Goal: Navigation & Orientation: Find specific page/section

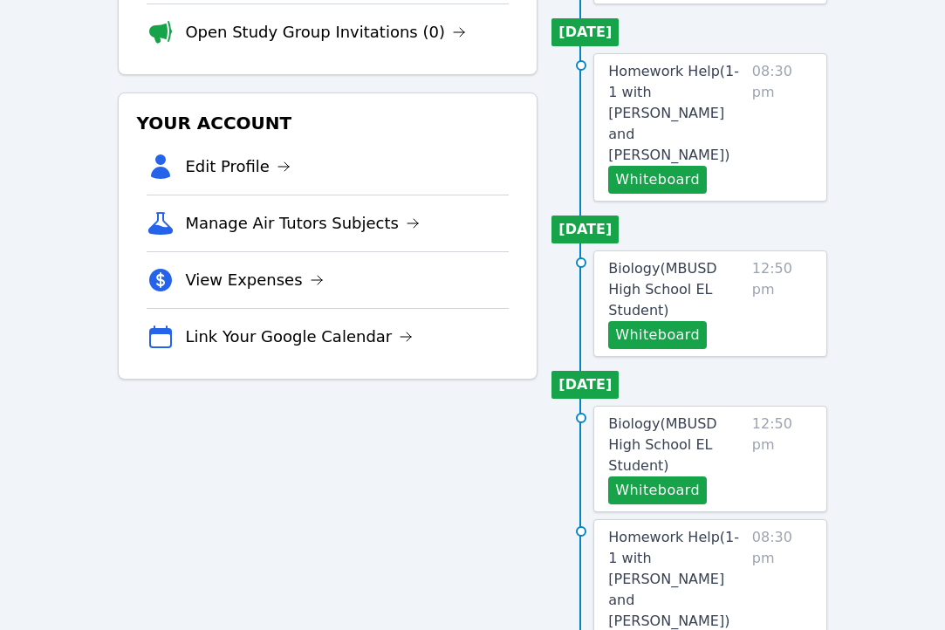
scroll to position [310, 0]
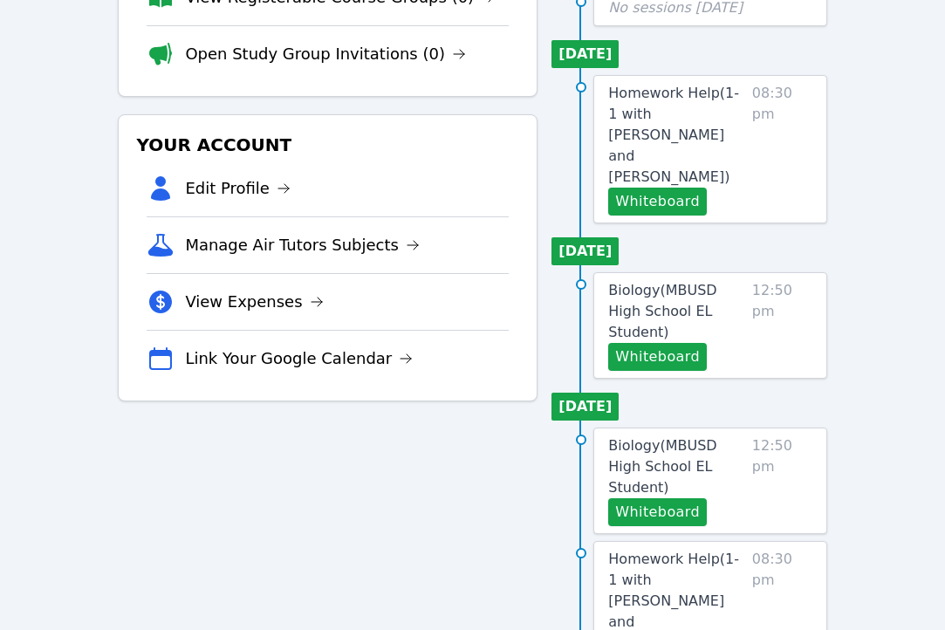
scroll to position [326, 0]
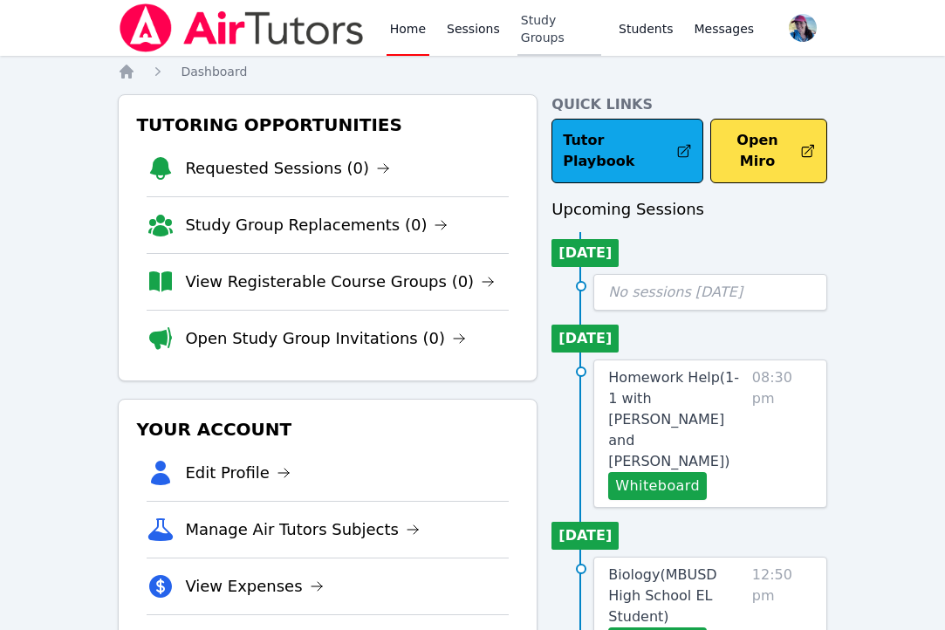
click at [542, 31] on link "Study Groups" at bounding box center [559, 28] width 84 height 56
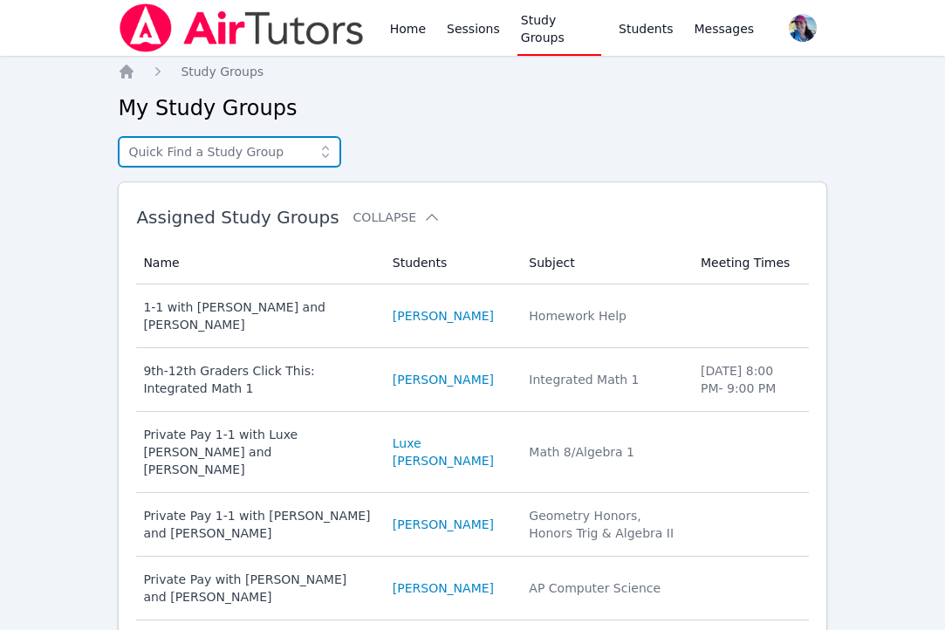
click at [258, 154] on input "text" at bounding box center [229, 151] width 223 height 31
type input "d"
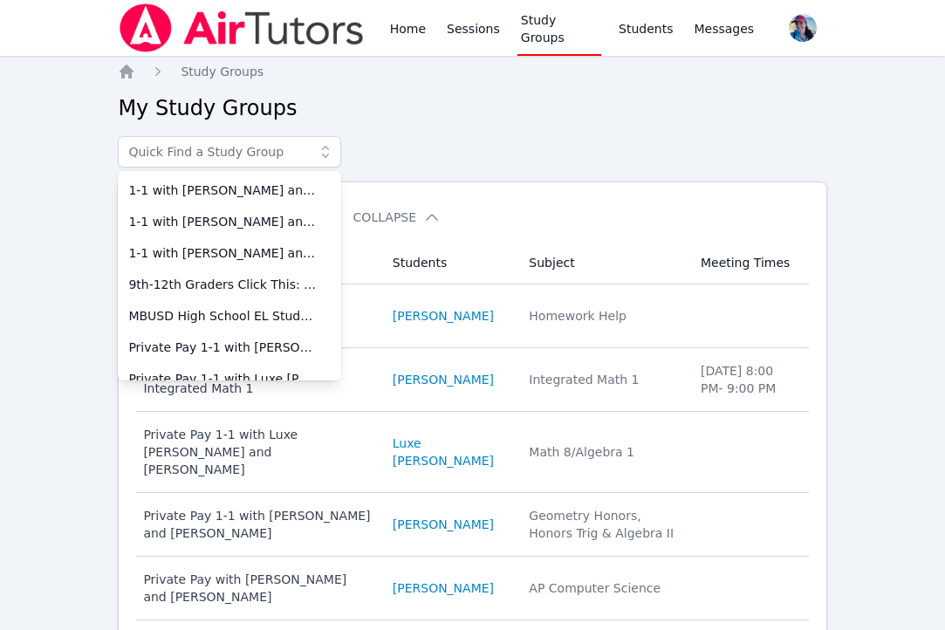
click at [434, 133] on div "Home Study Groups My Study Groups 1-1 with Lara Costa and Megan Nepshinsky 1-1 …" at bounding box center [472, 555] width 708 height 984
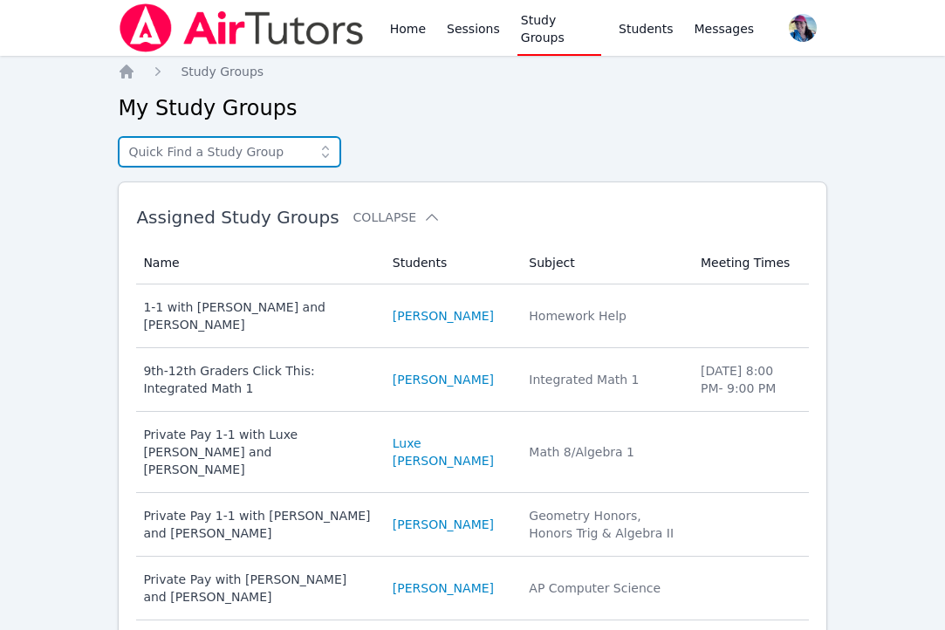
click at [244, 142] on input "text" at bounding box center [229, 151] width 223 height 31
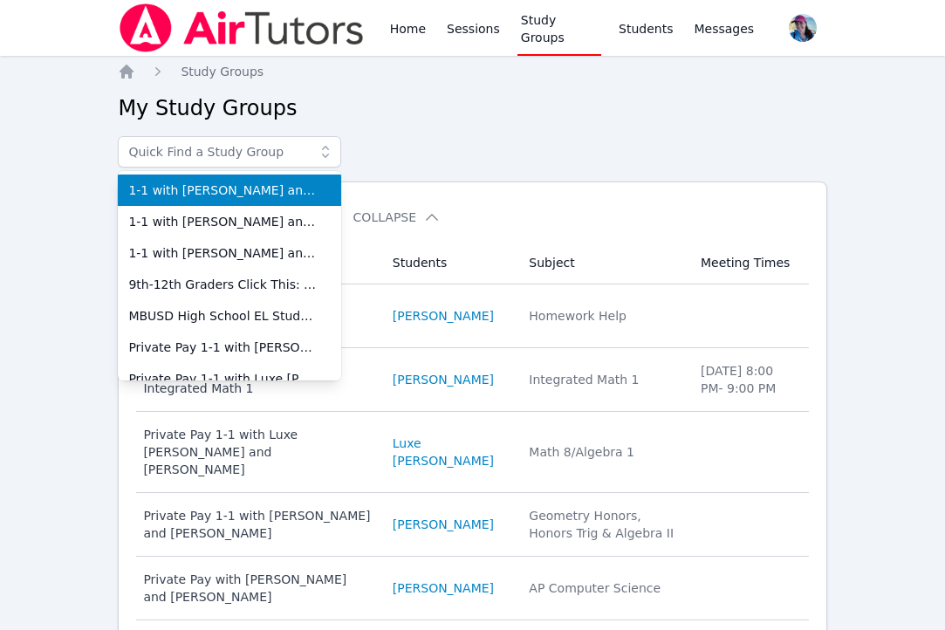
click at [413, 140] on div "1-1 with Lara Costa and Megan Nepshinsky 1-1 with Narin Turac and Megan Nepshin…" at bounding box center [472, 151] width 708 height 31
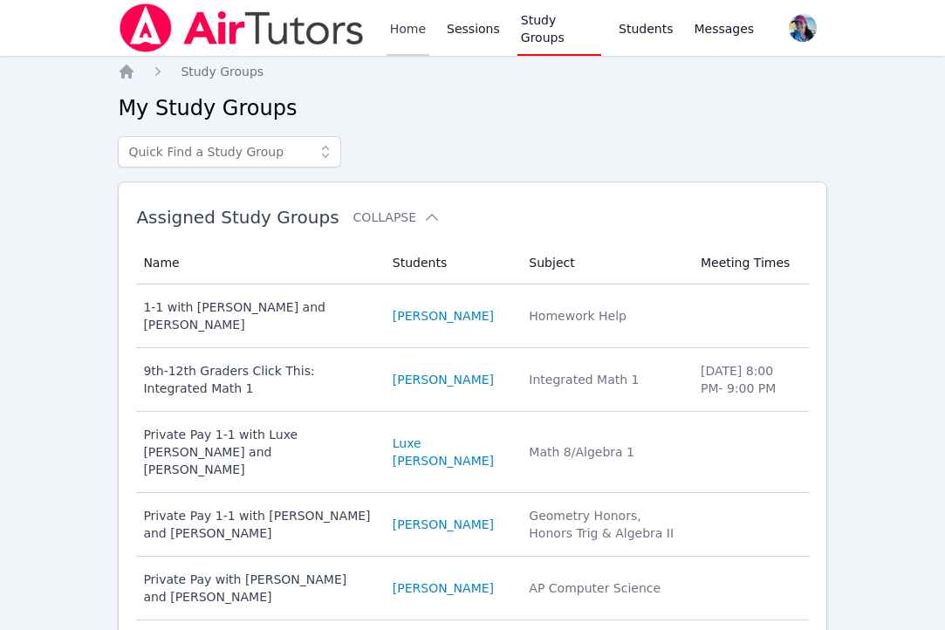
click at [398, 32] on link "Home" at bounding box center [407, 28] width 43 height 56
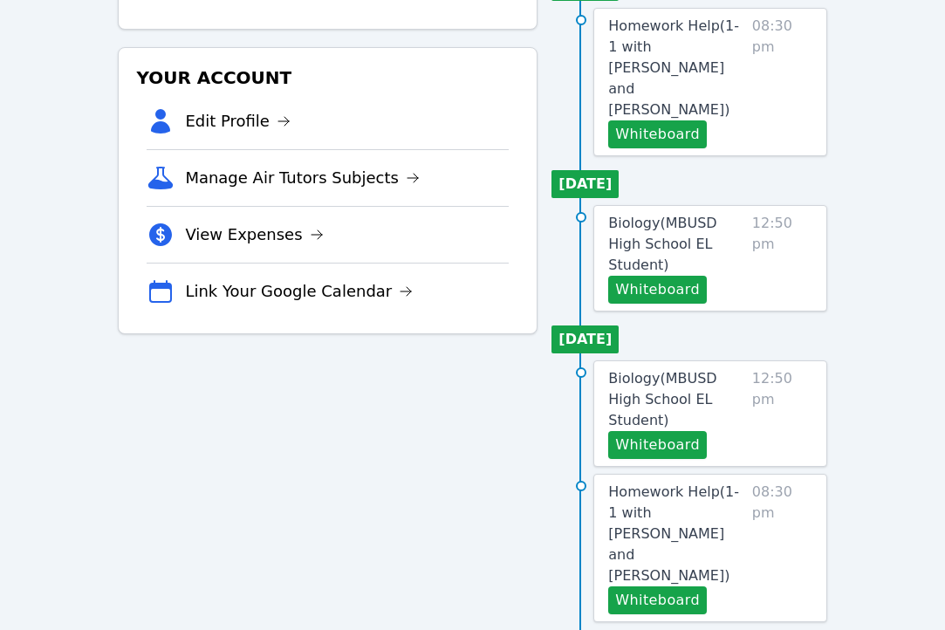
scroll to position [469, 0]
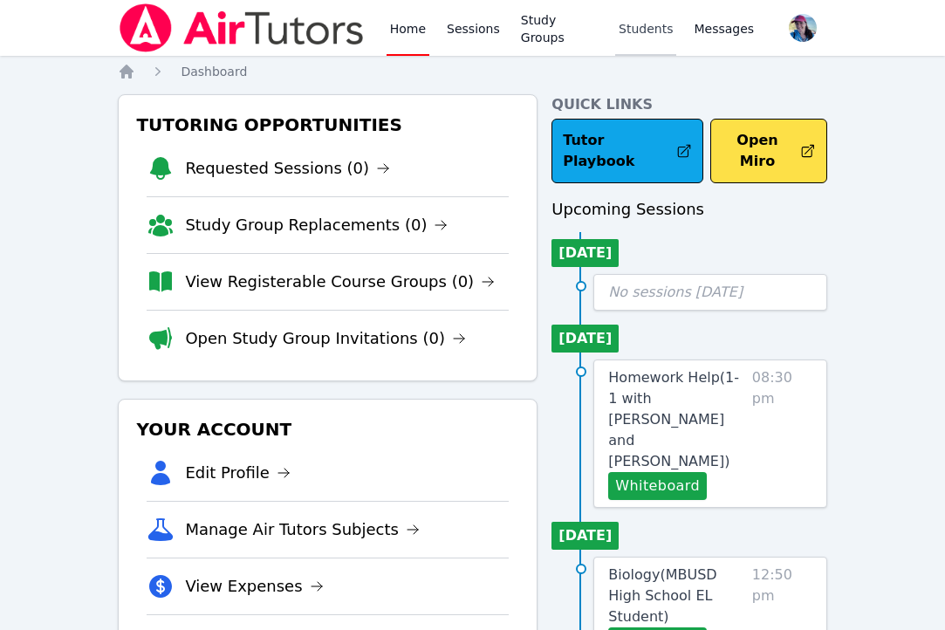
click at [631, 36] on link "Students" at bounding box center [645, 28] width 61 height 56
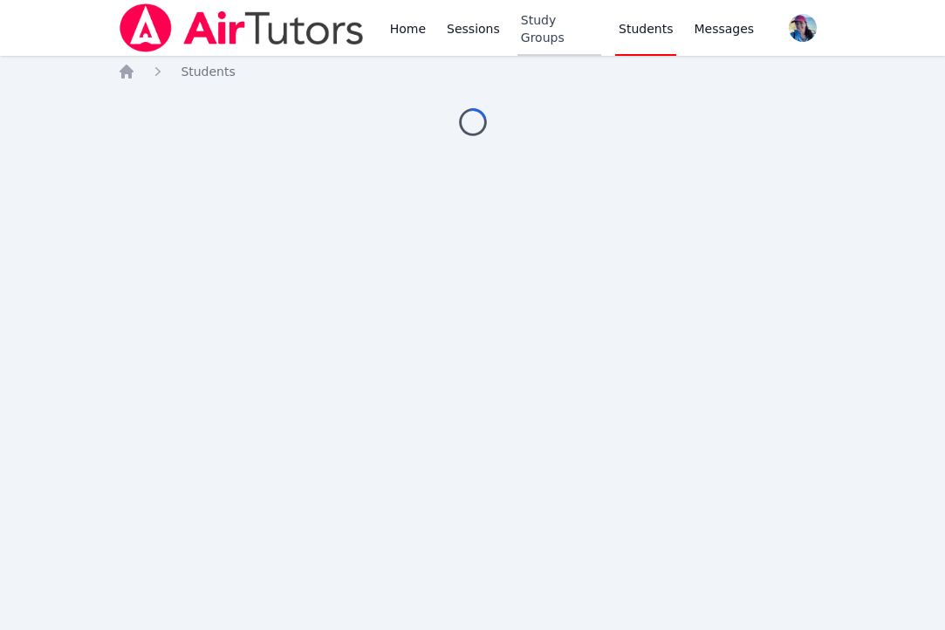
click at [523, 30] on link "Study Groups" at bounding box center [559, 28] width 84 height 56
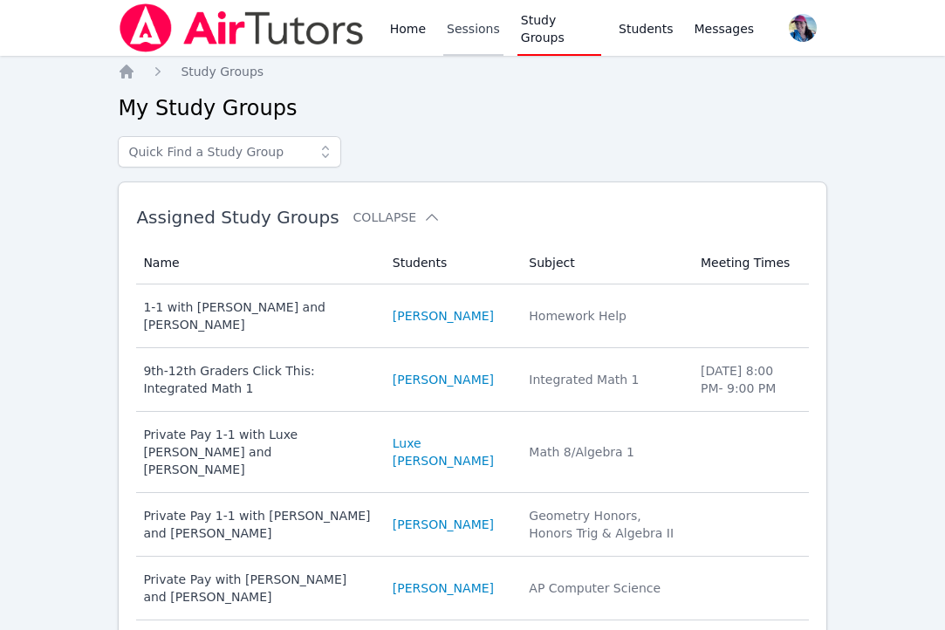
click at [461, 31] on link "Sessions" at bounding box center [473, 28] width 60 height 56
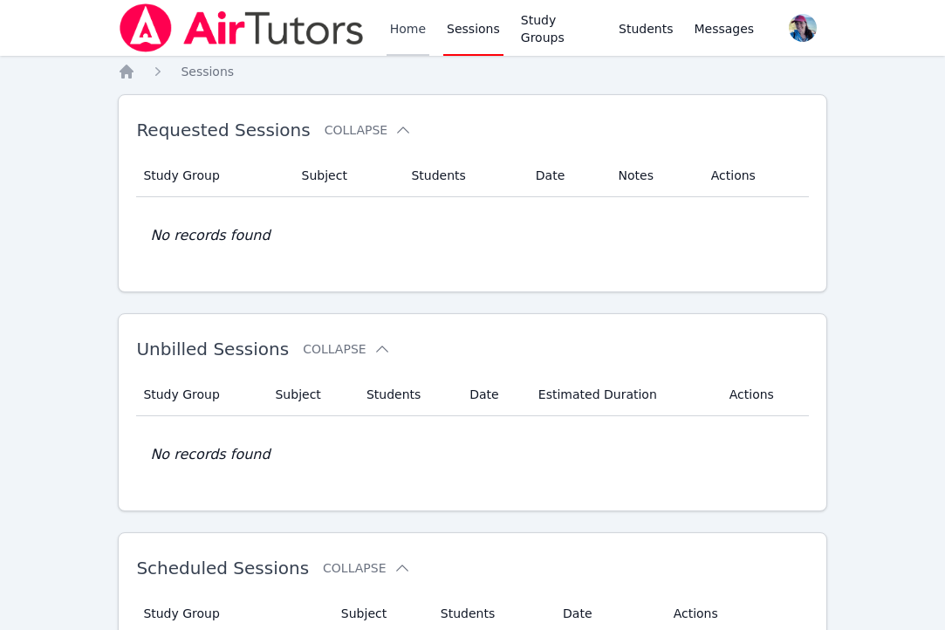
click at [389, 16] on link "Home" at bounding box center [407, 28] width 43 height 56
